Goal: Task Accomplishment & Management: Manage account settings

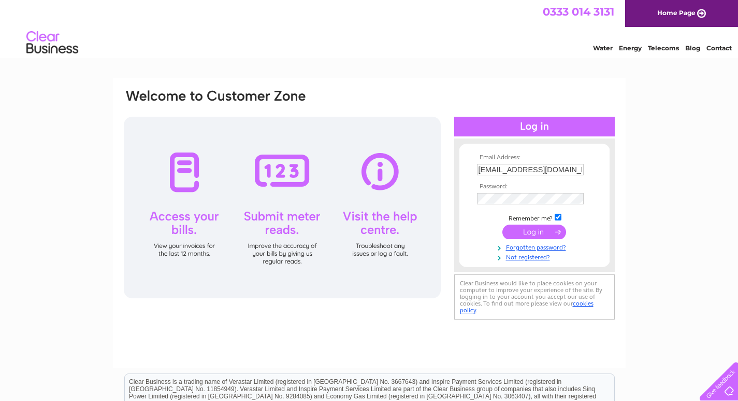
click at [556, 169] on input "white-horsehotel65@outlook.com" at bounding box center [530, 169] width 107 height 11
type input "[EMAIL_ADDRESS][DOMAIN_NAME]"
click at [547, 233] on input "submit" at bounding box center [535, 231] width 64 height 15
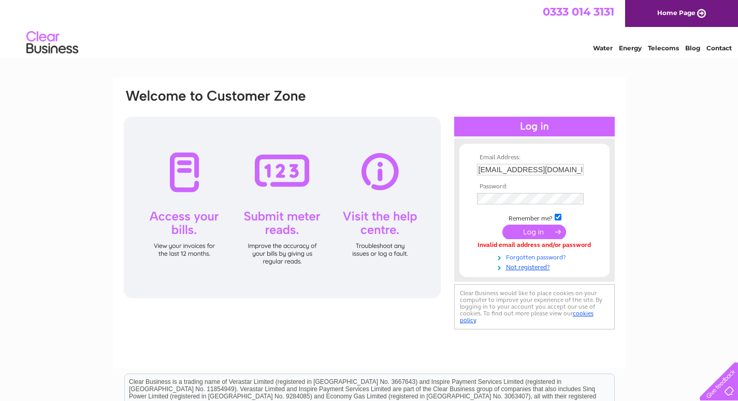
click at [534, 257] on link "Forgotten password?" at bounding box center [536, 256] width 118 height 10
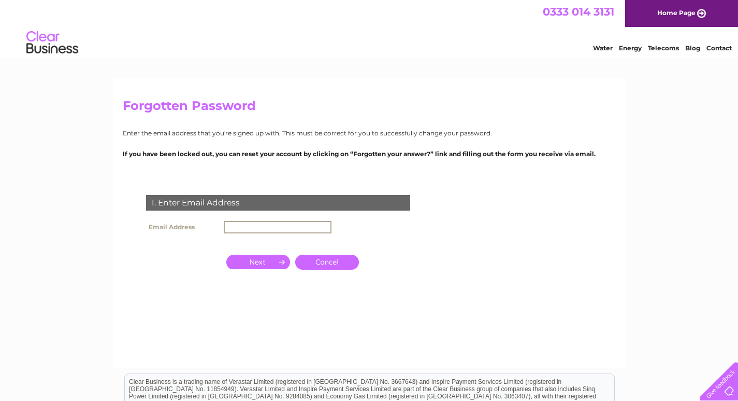
click at [272, 227] on input "text" at bounding box center [278, 227] width 108 height 12
type input "[EMAIL_ADDRESS][DOMAIN_NAME]"
click at [257, 262] on input "button" at bounding box center [258, 261] width 64 height 15
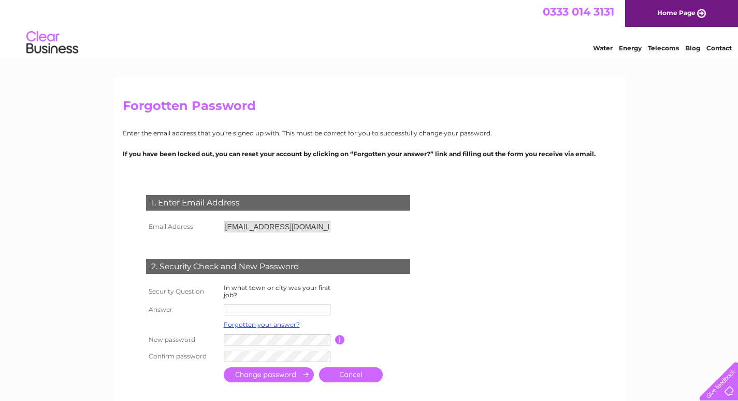
click at [347, 369] on link "Cancel" at bounding box center [351, 374] width 64 height 15
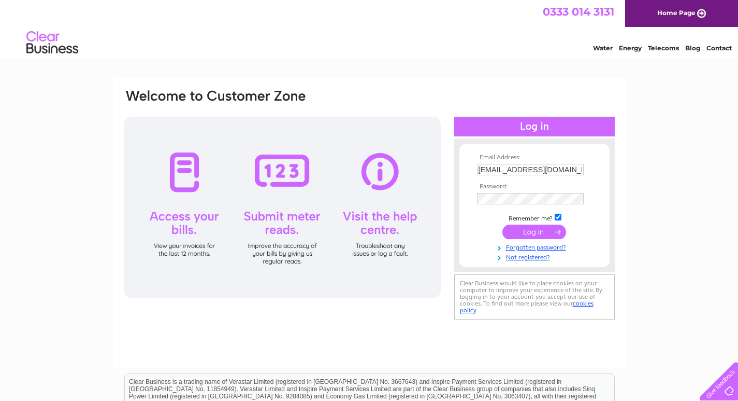
drag, startPoint x: 532, startPoint y: 165, endPoint x: 535, endPoint y: 170, distance: 5.8
click at [532, 165] on input "white-horsehotel65@outlook.com" at bounding box center [530, 169] width 107 height 11
click at [504, 169] on input "white-horsehotel65@outlook.com" at bounding box center [531, 170] width 108 height 12
click at [578, 170] on input "white-horsehotel65@outlook.com" at bounding box center [531, 170] width 108 height 12
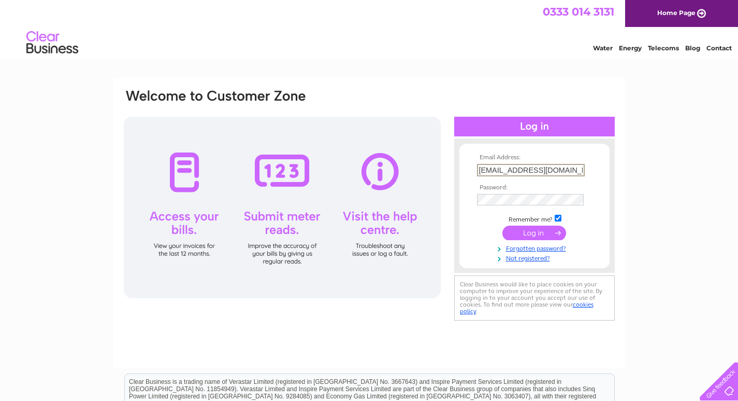
click at [578, 170] on input "white-horsehotel65@outlook.com" at bounding box center [531, 170] width 108 height 12
type input "joseph.morgan69@hotmail.com"
click at [378, 212] on div "Email Address: joseph.morgan69@hotmail.com Password:" at bounding box center [369, 205] width 493 height 235
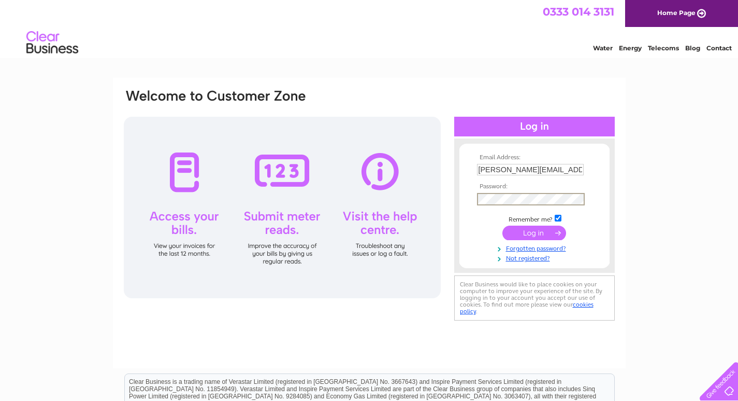
click at [546, 232] on input "submit" at bounding box center [535, 232] width 64 height 15
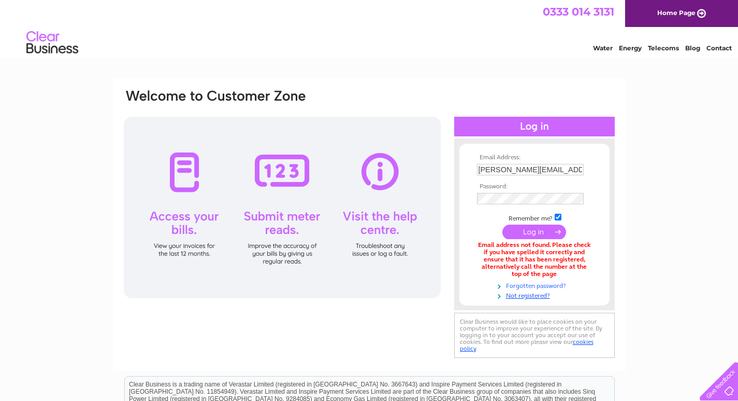
click at [543, 282] on link "Forgotten password?" at bounding box center [536, 285] width 118 height 10
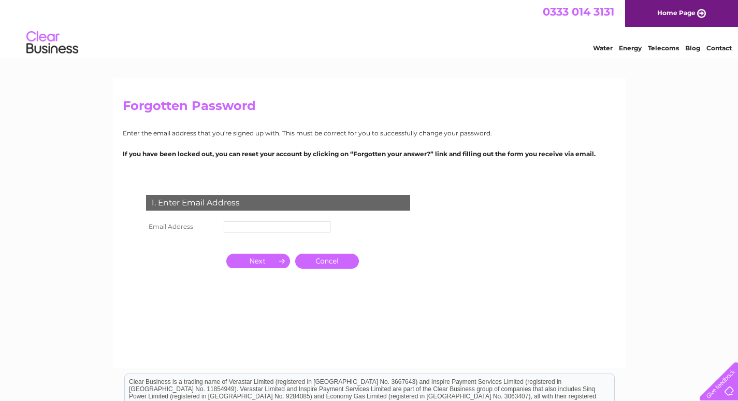
paste input "7985423521"
click at [287, 226] on input "7985423521" at bounding box center [277, 226] width 107 height 11
drag, startPoint x: 282, startPoint y: 230, endPoint x: 120, endPoint y: 230, distance: 162.2
click at [120, 230] on div "Forgotten Password Enter the email address that you're signed up with. This mus…" at bounding box center [369, 223] width 513 height 290
type input "joseph.morgan69@hotmail.com"
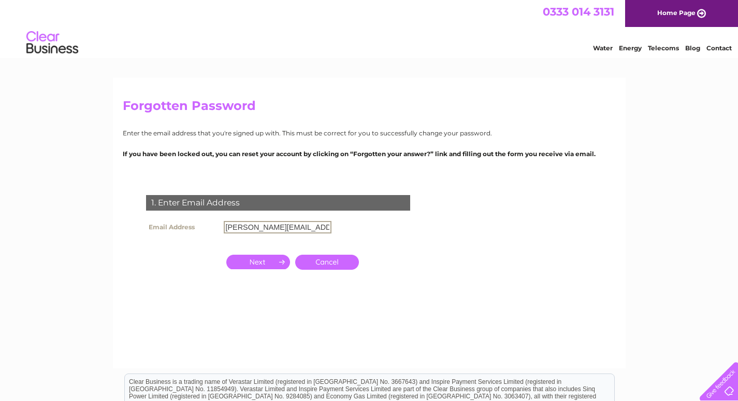
click at [255, 261] on input "button" at bounding box center [258, 261] width 64 height 15
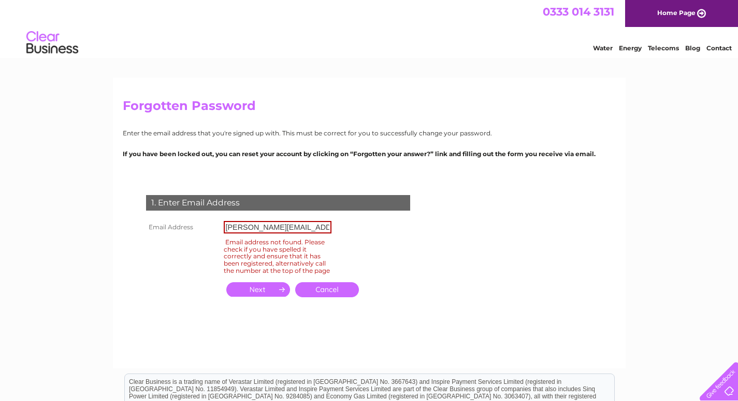
click at [263, 296] on input "button" at bounding box center [258, 289] width 64 height 15
click at [324, 295] on link "Cancel" at bounding box center [327, 289] width 64 height 15
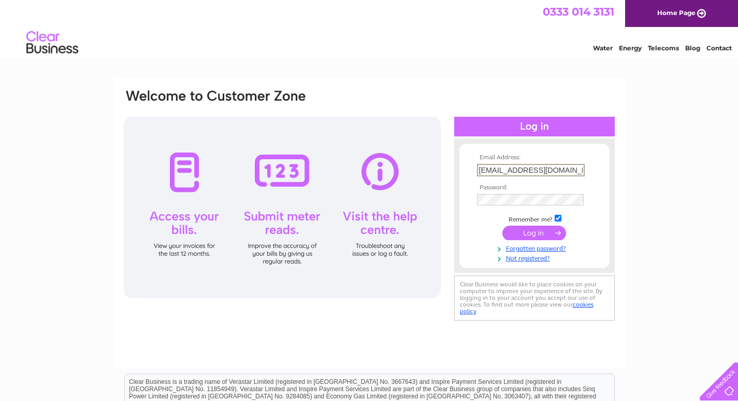
click at [528, 169] on input "[EMAIL_ADDRESS][DOMAIN_NAME]" at bounding box center [531, 170] width 108 height 12
type input "[EMAIL_ADDRESS][DOMAIN_NAME]"
click at [637, 122] on div "Email Address: petbeds@petsandleisure.co.uk Password:" at bounding box center [369, 311] width 738 height 467
click at [543, 245] on link "Forgotten password?" at bounding box center [536, 246] width 118 height 10
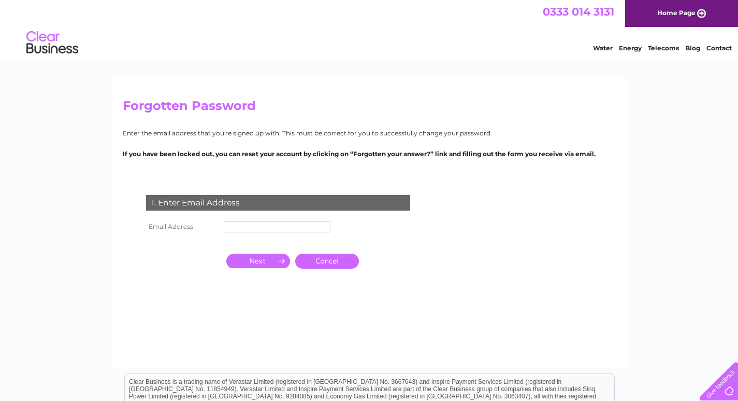
click at [250, 224] on input "text" at bounding box center [277, 226] width 107 height 11
click at [666, 135] on div "Forgotten Password Enter the email address that you're signed up with. This mus…" at bounding box center [369, 311] width 738 height 467
click at [300, 218] on td at bounding box center [277, 226] width 112 height 17
paste input "[EMAIL_ADDRESS][DOMAIN_NAME]"
drag, startPoint x: 254, startPoint y: 223, endPoint x: 253, endPoint y: 232, distance: 8.8
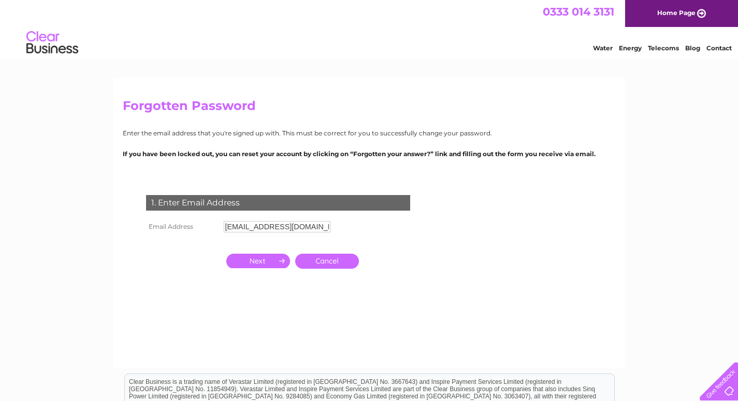
click at [254, 223] on input "[EMAIL_ADDRESS][DOMAIN_NAME]" at bounding box center [277, 226] width 107 height 11
type input "[EMAIL_ADDRESS][DOMAIN_NAME]"
click at [249, 261] on input "button" at bounding box center [258, 261] width 64 height 15
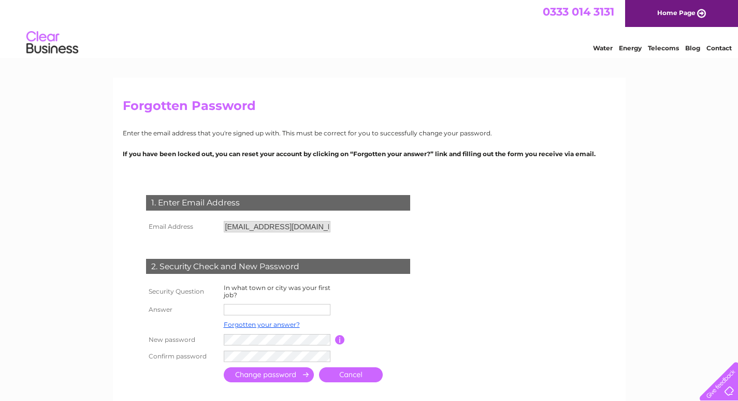
click at [282, 310] on input "text" at bounding box center [277, 309] width 107 height 11
type input "hastings"
click at [279, 376] on input "submit" at bounding box center [269, 375] width 90 height 15
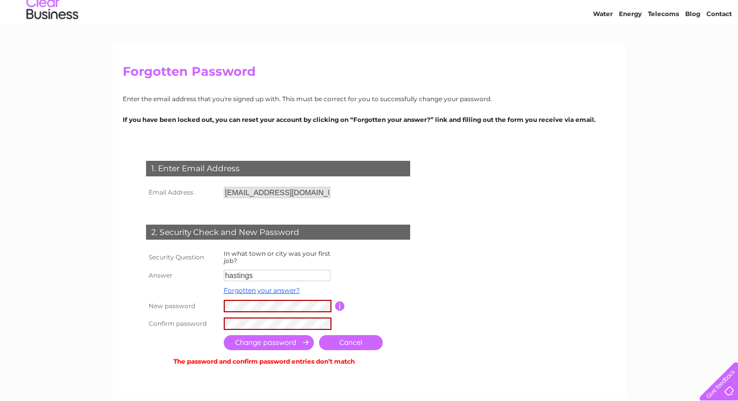
scroll to position [52, 0]
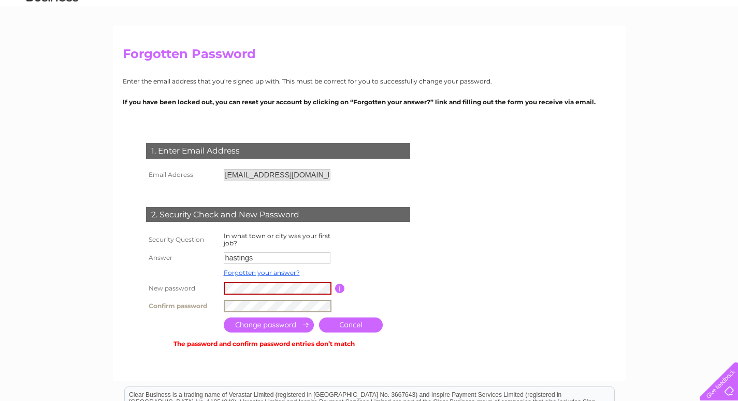
click at [172, 307] on tr "Confirm password" at bounding box center [291, 306] width 294 height 18
click at [297, 323] on input "submit" at bounding box center [269, 324] width 90 height 15
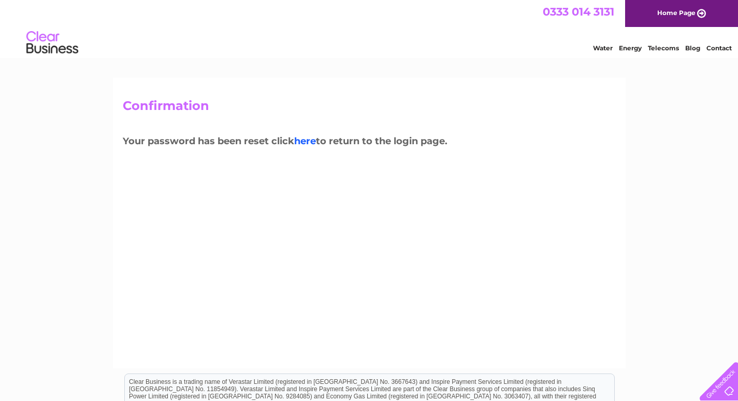
click at [310, 137] on link "here" at bounding box center [305, 140] width 22 height 11
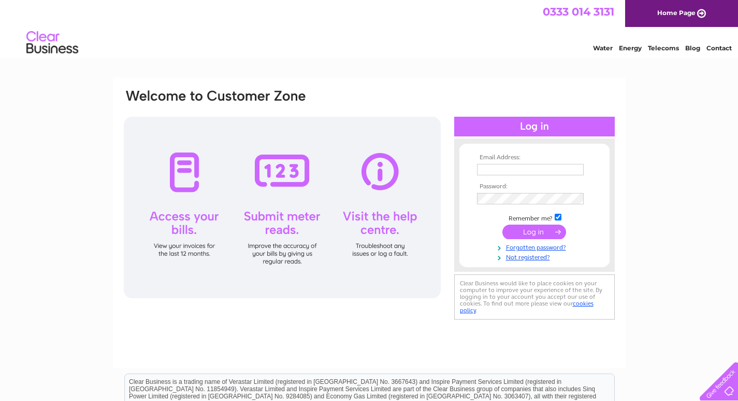
type input "petbeds@petsandleisure.co.uk"
click at [7, 165] on div "Email Address: petbeds@petsandleisure.co.uk Password:" at bounding box center [369, 311] width 738 height 467
click at [523, 228] on input "submit" at bounding box center [535, 231] width 64 height 15
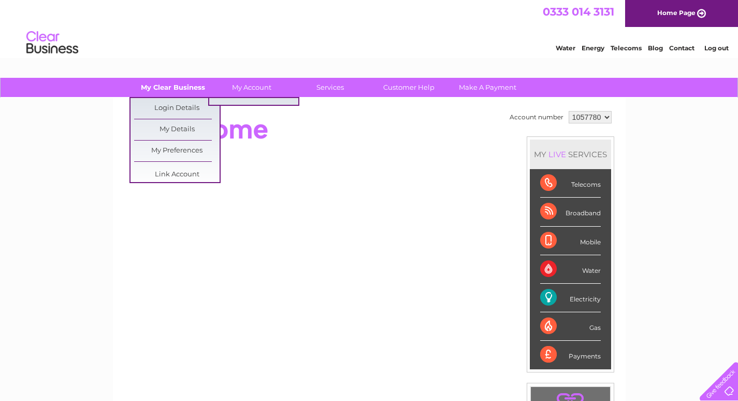
click at [189, 88] on link "My Clear Business" at bounding box center [173, 87] width 86 height 19
click at [182, 130] on link "My Details" at bounding box center [177, 129] width 86 height 21
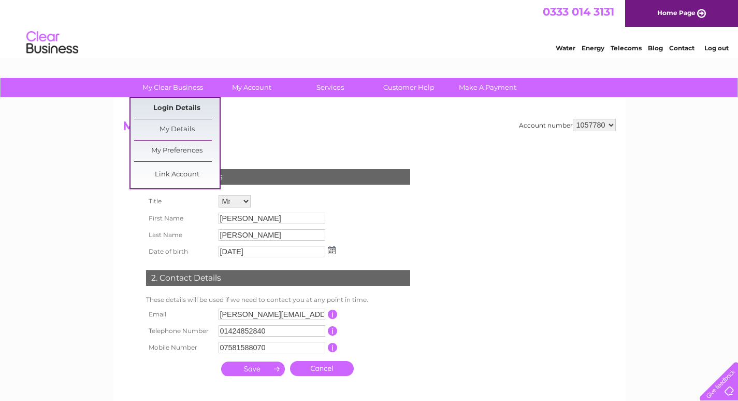
click at [179, 105] on link "Login Details" at bounding box center [177, 108] width 86 height 21
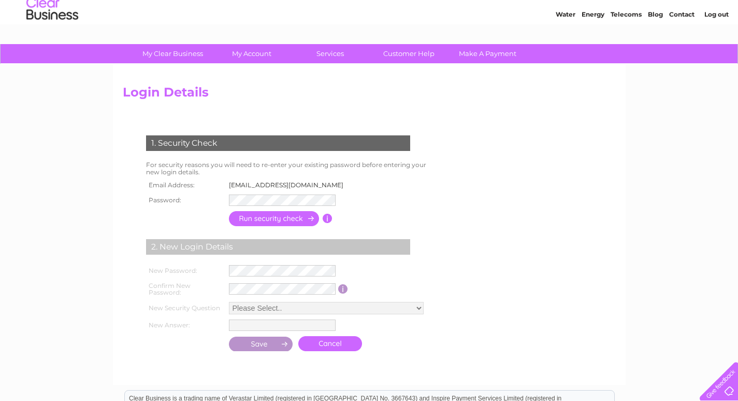
scroll to position [104, 0]
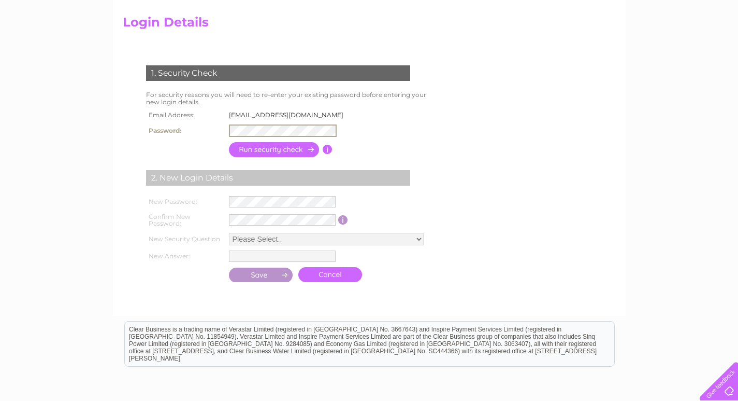
click at [251, 144] on input "button" at bounding box center [274, 149] width 91 height 15
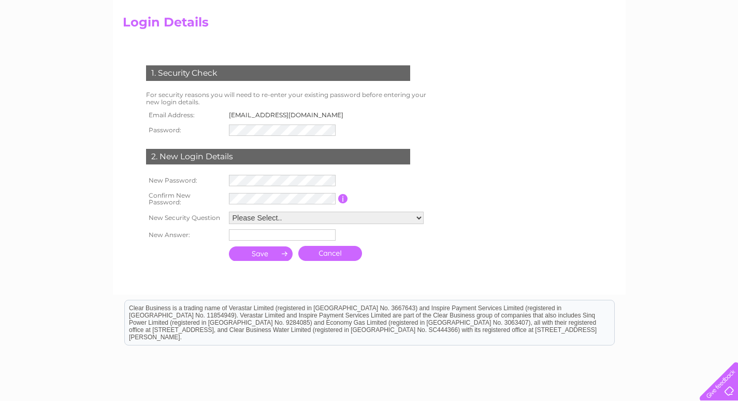
click at [261, 218] on select "Please Select.. In what town or city was your first job? In what town or city d…" at bounding box center [326, 217] width 195 height 12
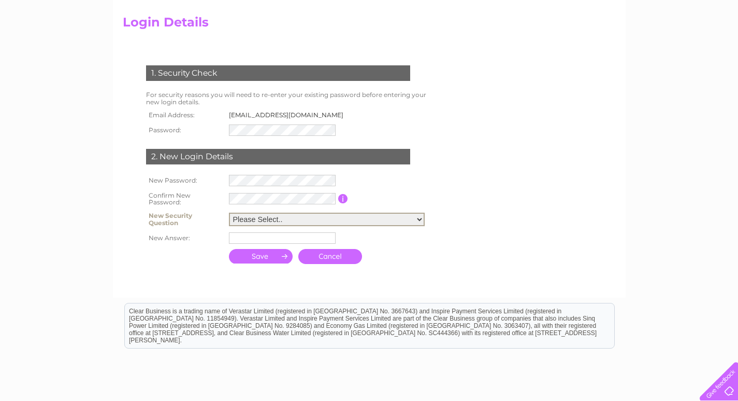
select select "6"
click at [229, 212] on select "Please Select.. In what town or city was your first job? In what town or city d…" at bounding box center [327, 218] width 196 height 13
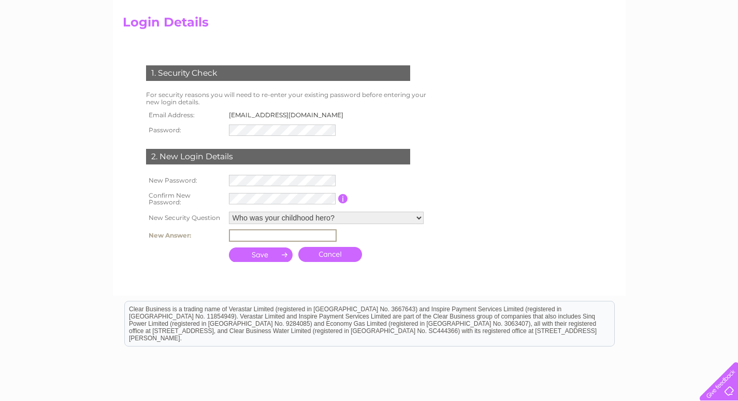
click at [270, 243] on td at bounding box center [328, 235] width 205 height 18
type input "ABDUL RAFAY"
click at [263, 253] on input "submit" at bounding box center [261, 253] width 64 height 15
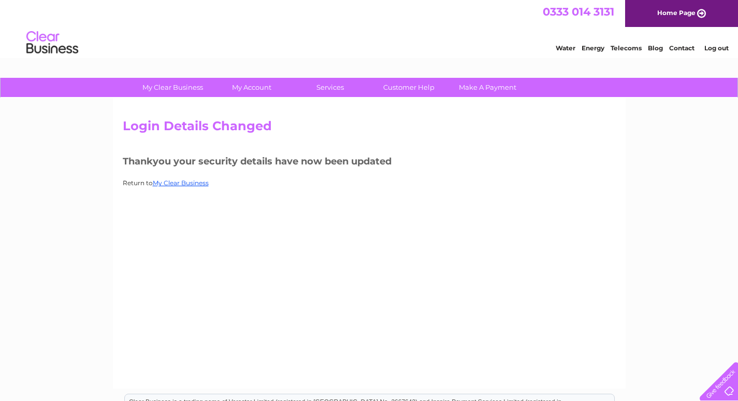
drag, startPoint x: 90, startPoint y: 164, endPoint x: 348, endPoint y: 170, distance: 258.7
click at [97, 164] on div "My Clear Business Login Details My Details My Preferences Link Account My Accou…" at bounding box center [369, 322] width 738 height 488
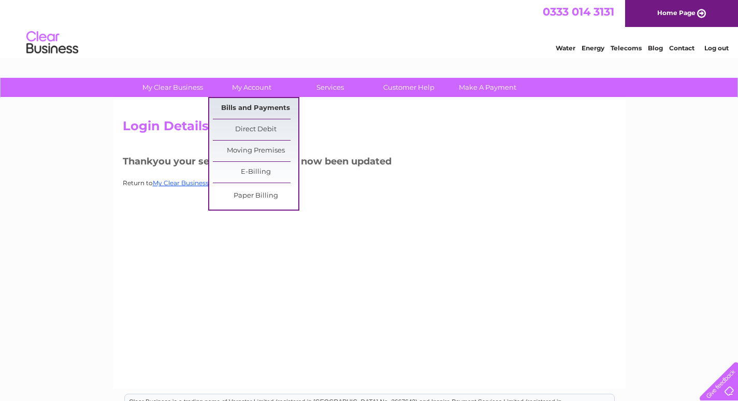
click at [255, 108] on link "Bills and Payments" at bounding box center [256, 108] width 86 height 21
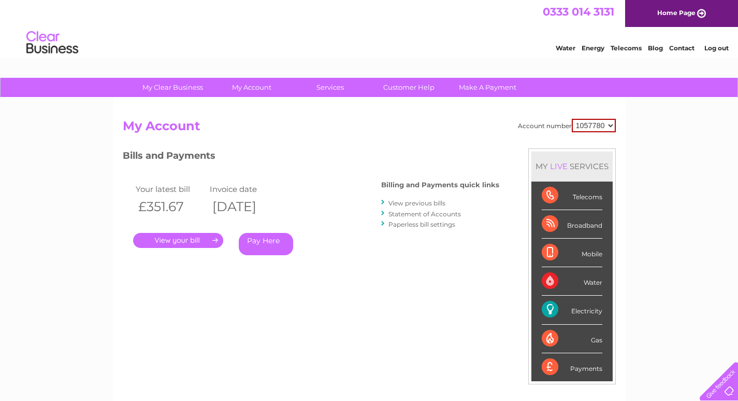
click at [184, 233] on link "." at bounding box center [178, 240] width 90 height 15
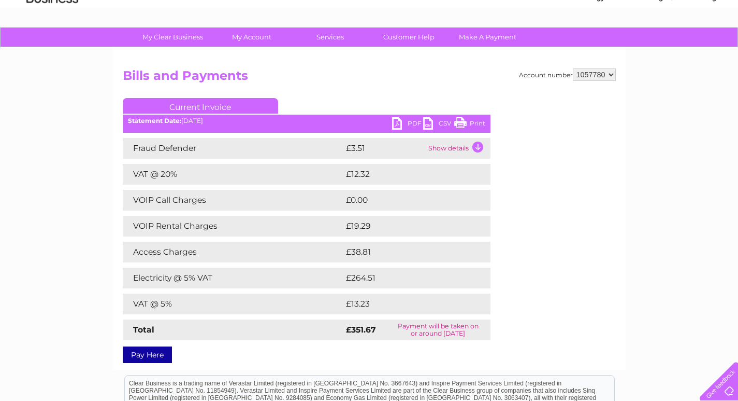
scroll to position [52, 0]
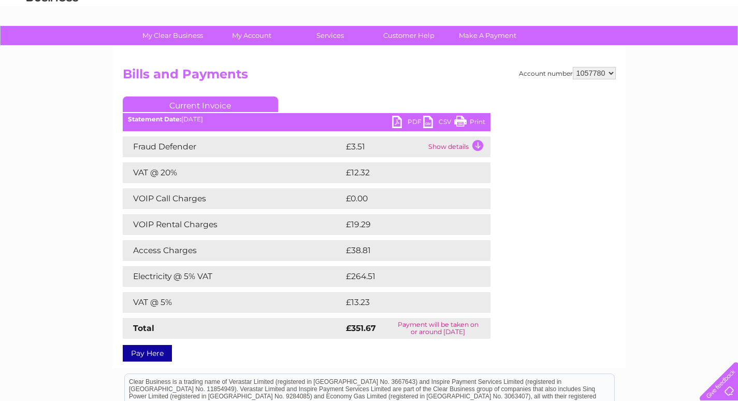
click at [401, 121] on link "PDF" at bounding box center [407, 123] width 31 height 15
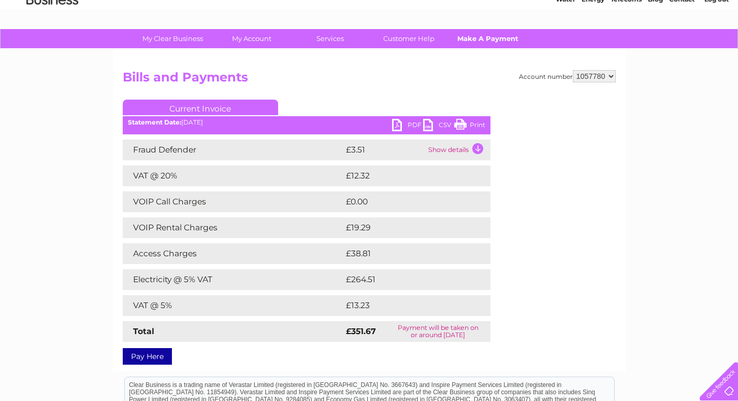
scroll to position [0, 0]
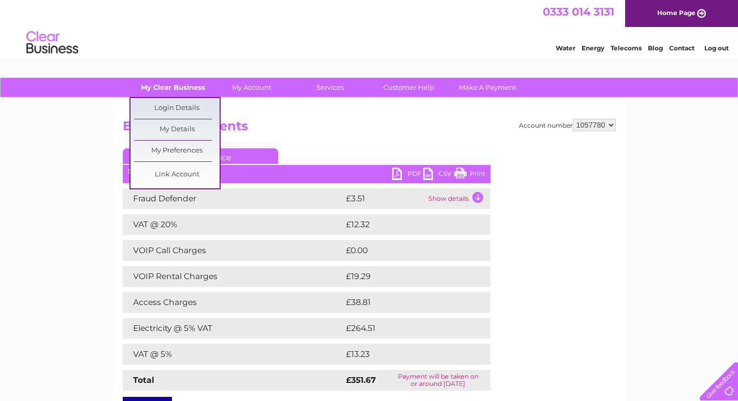
click at [180, 86] on link "My Clear Business" at bounding box center [173, 87] width 86 height 19
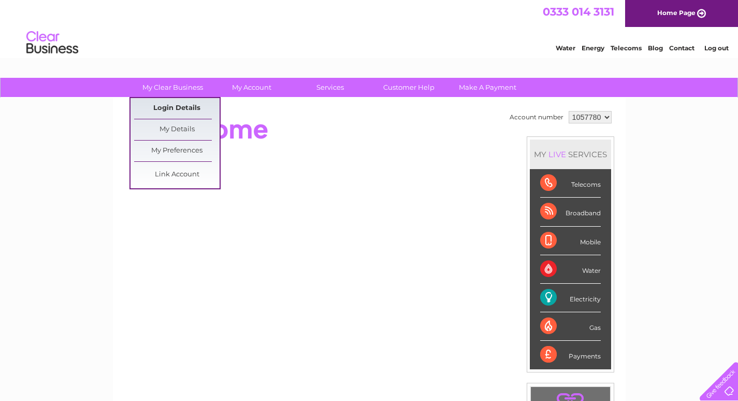
click at [179, 109] on link "Login Details" at bounding box center [177, 108] width 86 height 21
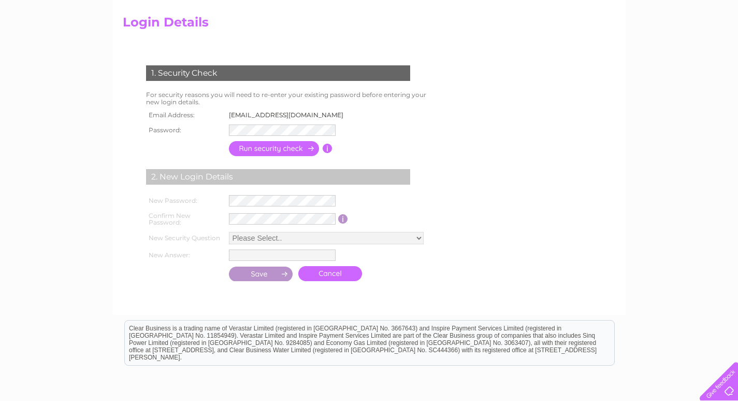
scroll to position [155, 0]
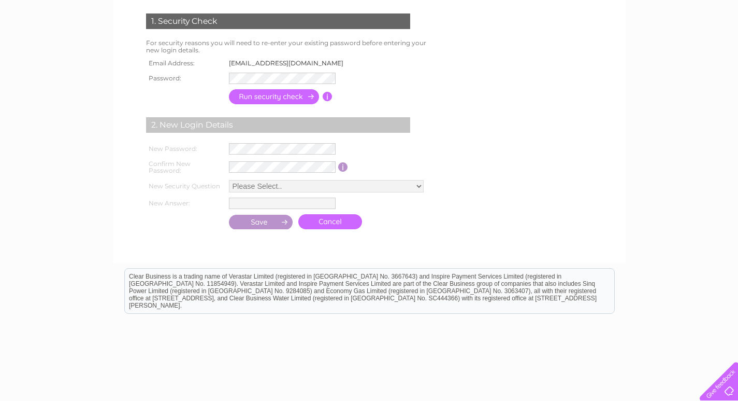
drag, startPoint x: 325, startPoint y: 61, endPoint x: 224, endPoint y: 63, distance: 101.6
click at [224, 63] on tr "Email Address: petbeds@petsandleisure.co.uk" at bounding box center [248, 62] width 209 height 13
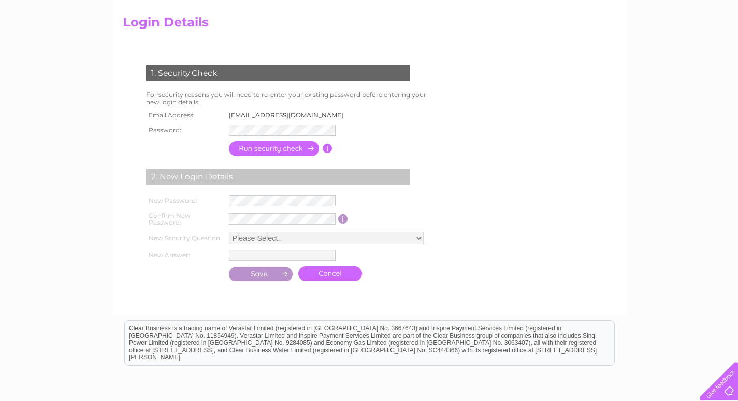
scroll to position [0, 0]
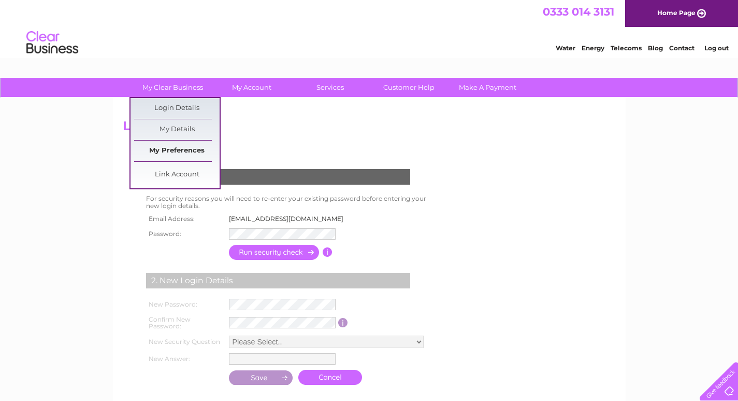
click at [184, 149] on link "My Preferences" at bounding box center [177, 150] width 86 height 21
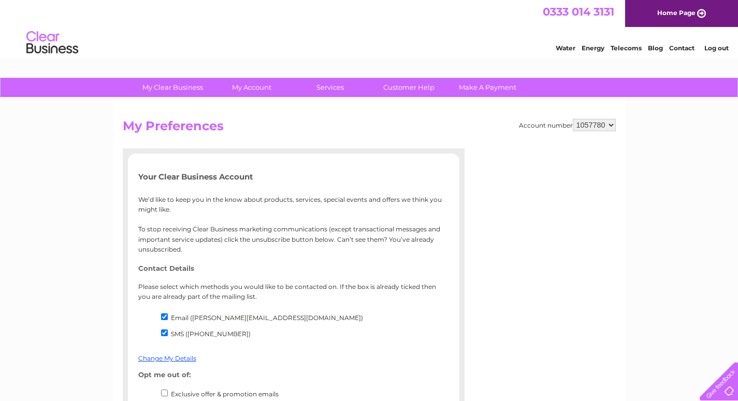
click at [718, 48] on link "Log out" at bounding box center [717, 48] width 24 height 8
